Goal: Information Seeking & Learning: Learn about a topic

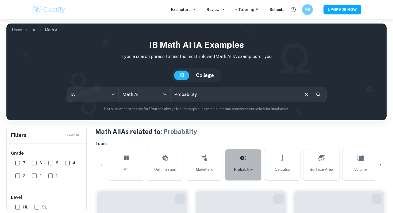
click at [242, 171] on span "Probability" at bounding box center [243, 170] width 19 height 6
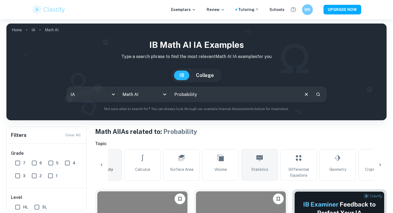
click at [251, 171] on span "Statistics" at bounding box center [259, 170] width 17 height 6
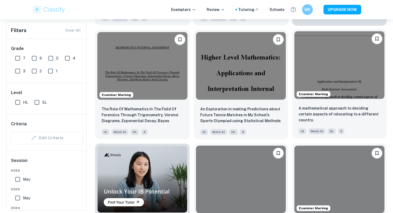
scroll to position [282, 0]
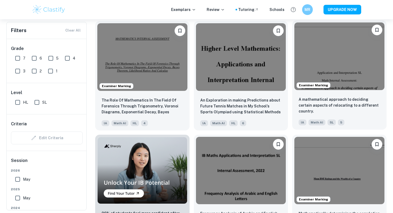
click at [360, 68] on img at bounding box center [339, 55] width 90 height 67
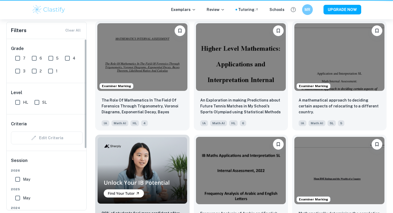
scroll to position [0, 18]
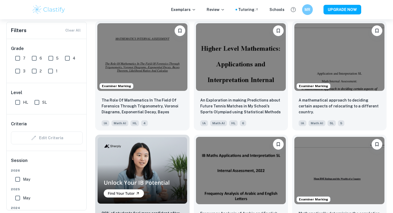
drag, startPoint x: 21, startPoint y: 59, endPoint x: 35, endPoint y: 59, distance: 14.2
click at [21, 59] on input "7" at bounding box center [17, 58] width 11 height 11
checkbox input "true"
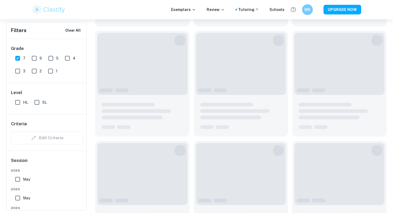
scroll to position [294, 0]
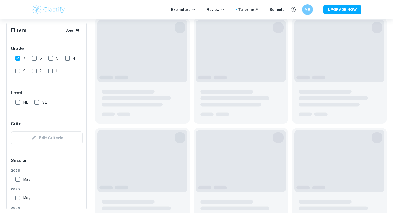
click at [35, 59] on input "6" at bounding box center [34, 58] width 11 height 11
checkbox input "true"
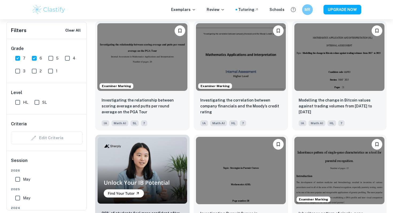
click at [37, 103] on input "SL" at bounding box center [37, 102] width 11 height 11
checkbox input "true"
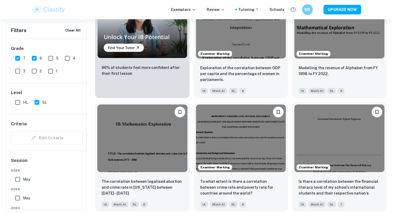
scroll to position [445, 0]
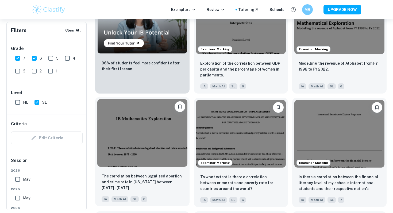
click at [137, 161] on img at bounding box center [142, 132] width 90 height 67
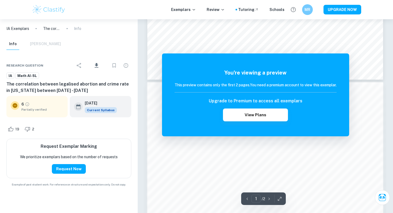
scroll to position [385, 0]
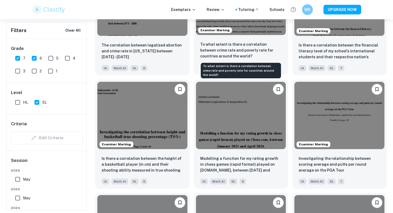
scroll to position [587, 0]
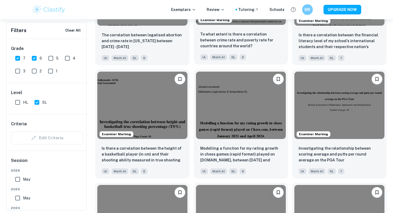
click at [249, 119] on img at bounding box center [241, 105] width 90 height 67
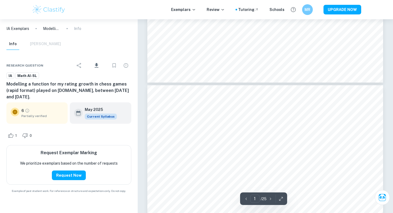
type input "2"
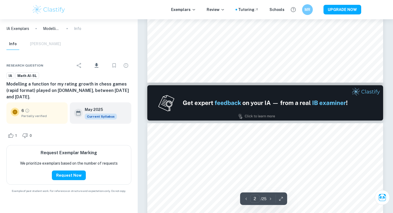
scroll to position [327, 0]
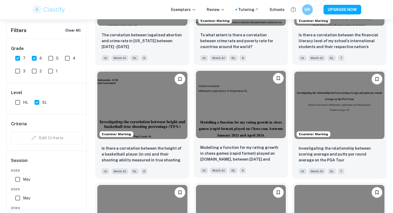
scroll to position [748, 0]
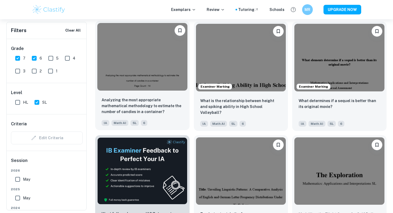
click at [163, 69] on img at bounding box center [142, 56] width 90 height 67
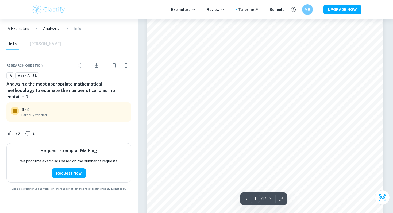
scroll to position [318, 0]
type input "6"
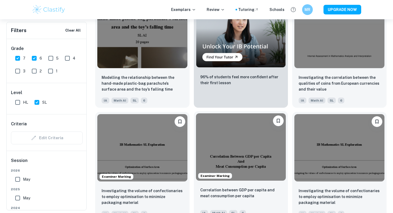
scroll to position [1098, 0]
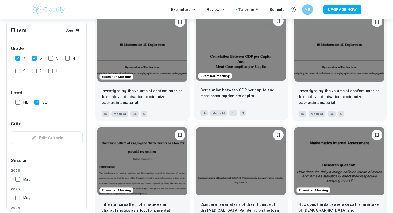
click at [248, 159] on img at bounding box center [241, 161] width 90 height 67
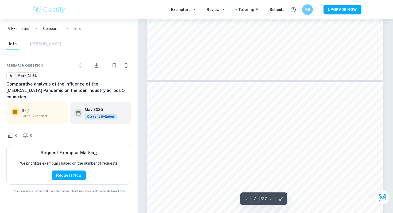
type input "6"
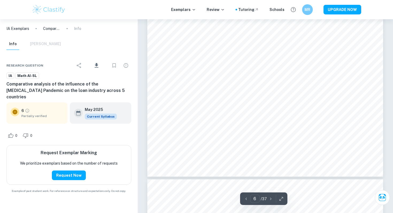
scroll to position [1689, 0]
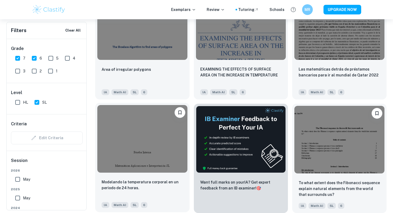
click at [130, 167] on img at bounding box center [142, 138] width 90 height 67
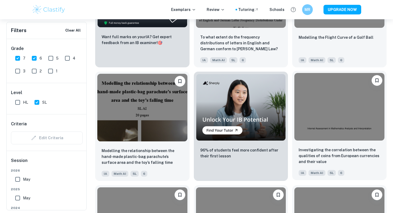
click at [317, 110] on img at bounding box center [339, 106] width 90 height 67
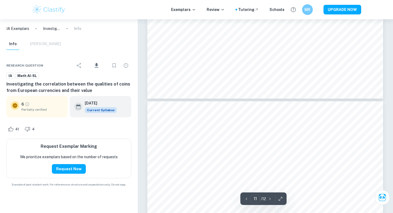
type input "12"
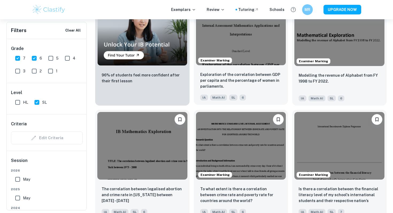
scroll to position [434, 0]
